Goal: Obtain resource: Download file/media

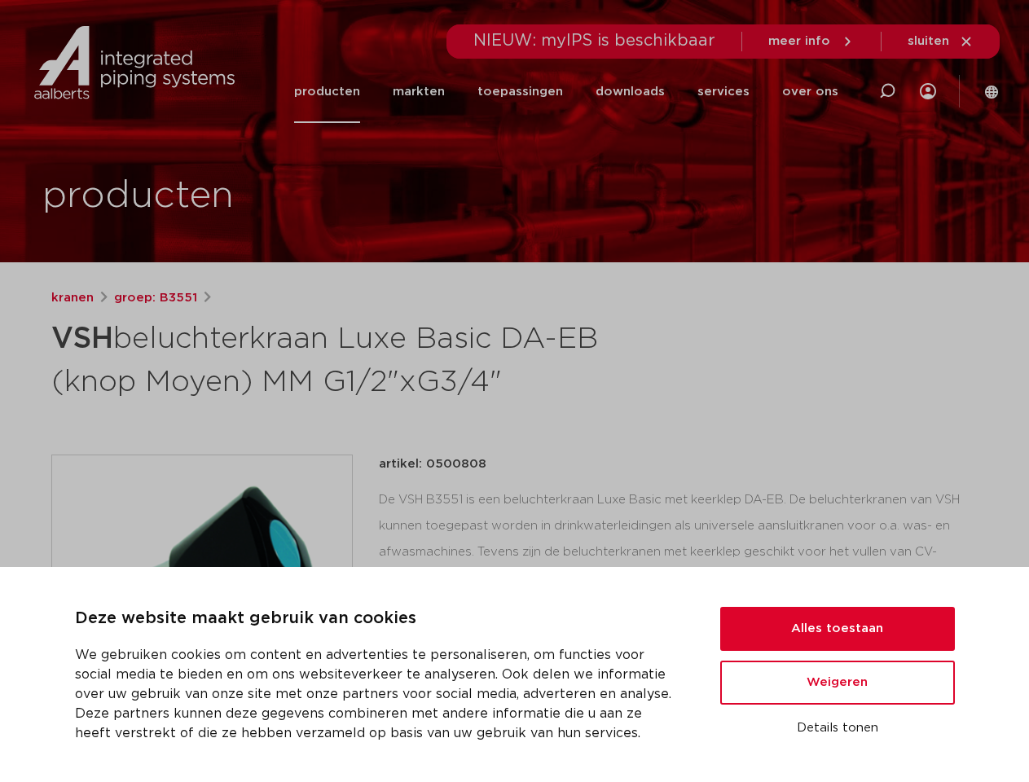
click at [514, 391] on h1 "VSH beluchterkraan Luxe Basic DA-EB (knop Moyen) MM G1/2"xG3/4"" at bounding box center [357, 358] width 612 height 88
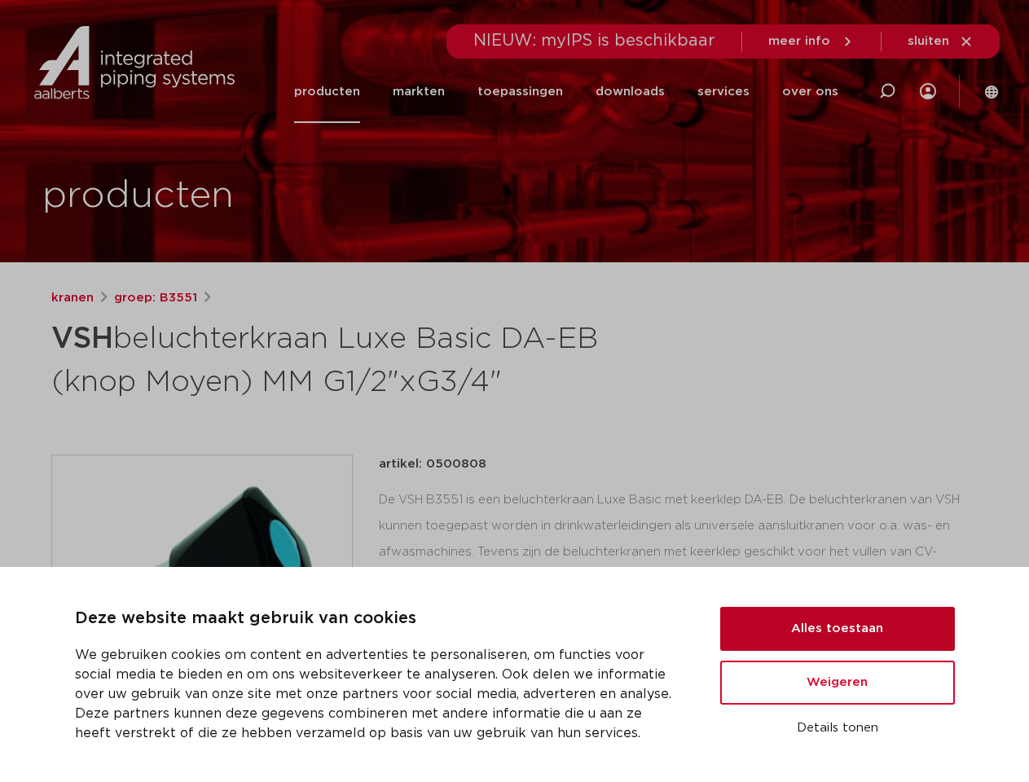
click at [838, 629] on button "Alles toestaan" at bounding box center [837, 629] width 235 height 44
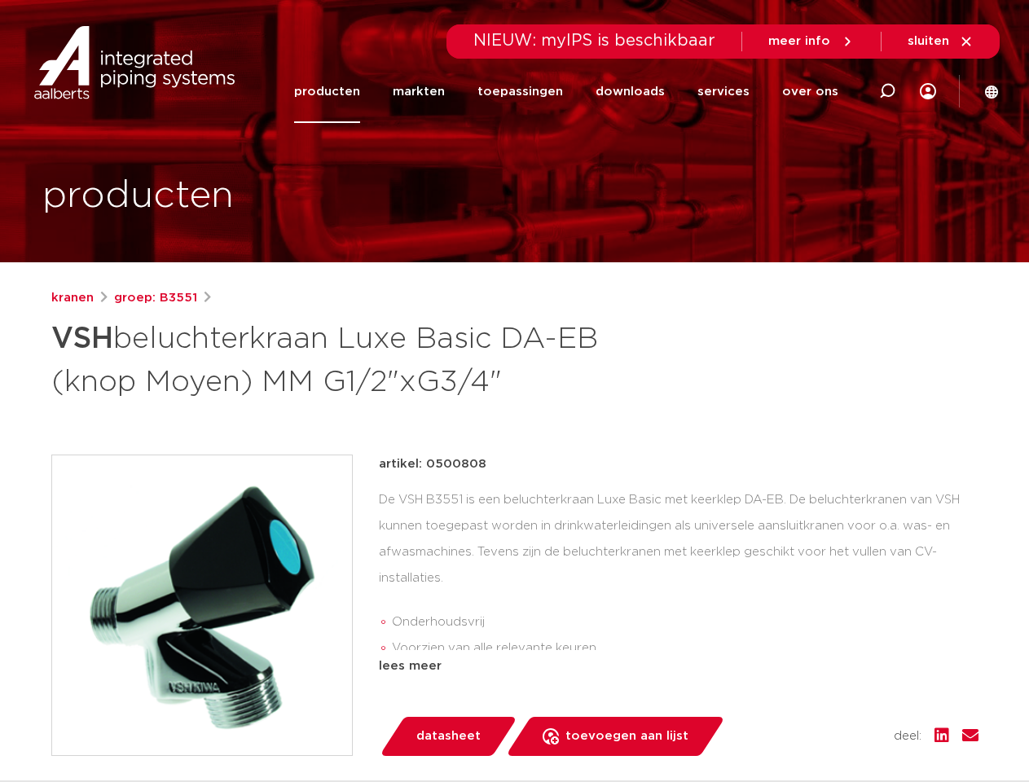
click at [838, 683] on div "artikel: 0500808 De VSH B3551 is een beluchterkraan Luxe Basic met keerklep DA-…" at bounding box center [679, 605] width 600 height 301
click at [838, 728] on div "datasheet toevoegen aan lijst opslaan in my IPS verwijder uit lijst deel:" at bounding box center [685, 736] width 587 height 39
click at [574, 91] on li "toepassingen" at bounding box center [520, 91] width 118 height 63
click at [887, 91] on icon at bounding box center [887, 91] width 20 height 20
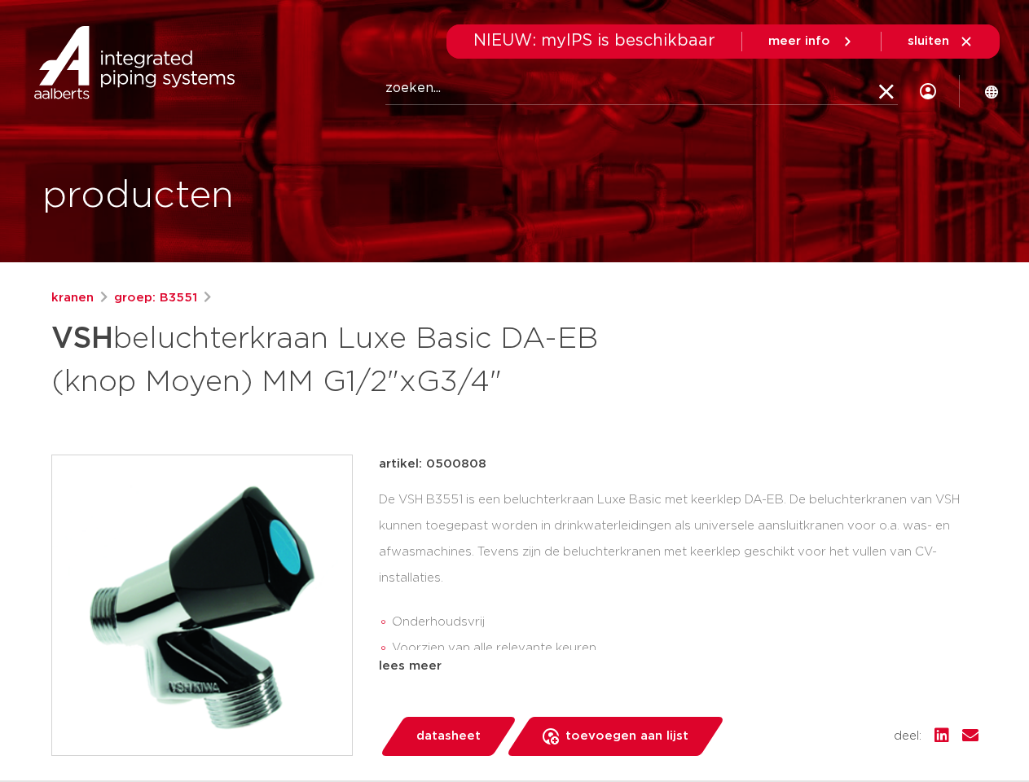
click at [941, 42] on span "sluiten" at bounding box center [929, 41] width 42 height 12
